Goal: Transaction & Acquisition: Purchase product/service

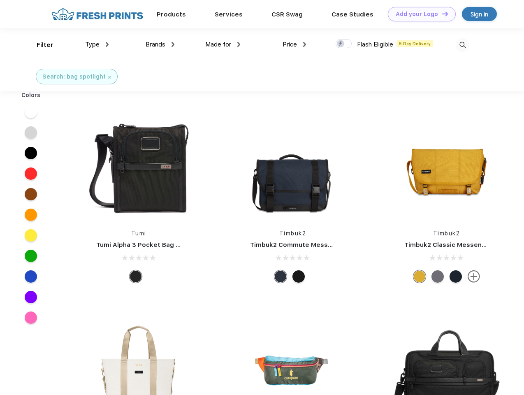
click at [419, 14] on link "Add your Logo Design Tool" at bounding box center [422, 14] width 68 height 14
click at [39, 45] on div "Filter" at bounding box center [45, 44] width 17 height 9
click at [97, 44] on span "Type" at bounding box center [92, 44] width 14 height 7
click at [160, 44] on span "Brands" at bounding box center [156, 44] width 20 height 7
click at [223, 44] on span "Made for" at bounding box center [218, 44] width 26 height 7
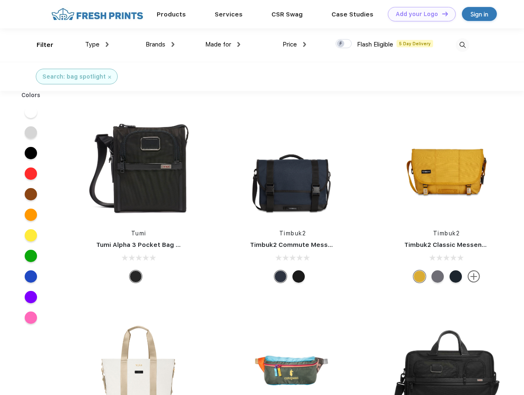
click at [295, 44] on span "Price" at bounding box center [290, 44] width 14 height 7
click at [344, 44] on div at bounding box center [344, 43] width 16 height 9
click at [341, 44] on input "checkbox" at bounding box center [338, 41] width 5 height 5
click at [462, 45] on img at bounding box center [463, 45] width 14 height 14
click at [31, 112] on div at bounding box center [31, 112] width 32 height 21
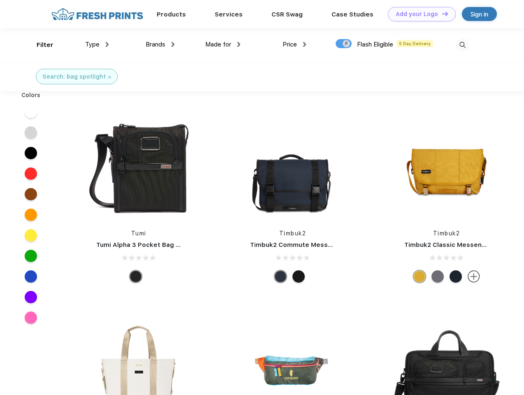
click at [31, 132] on div at bounding box center [31, 132] width 32 height 21
